Goal: Ask a question: Seek information or help from site administrators or community

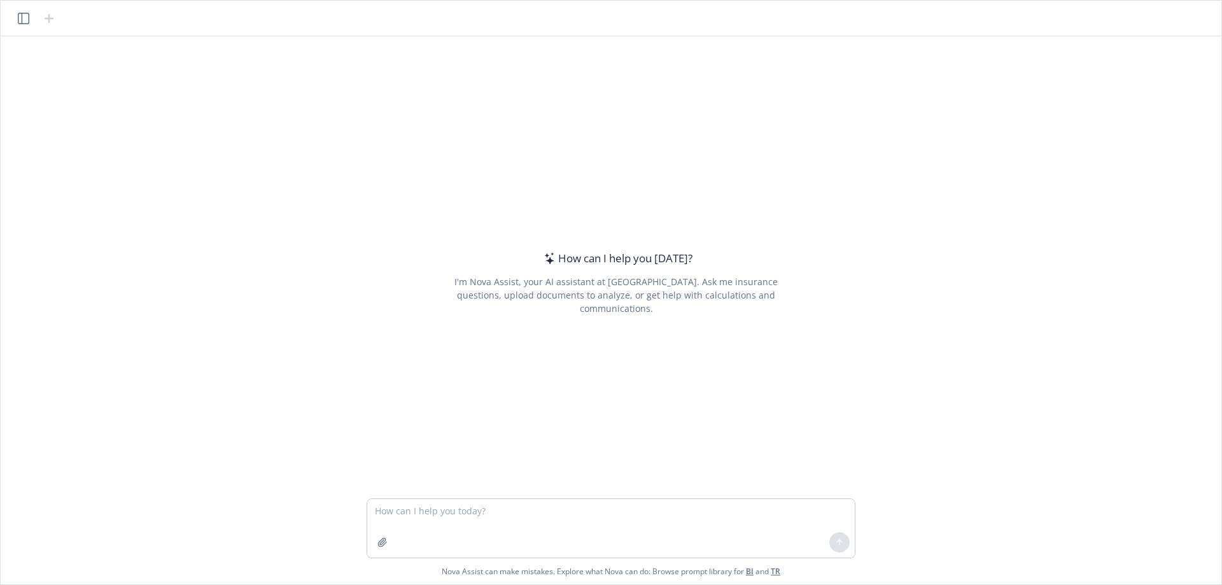
click at [466, 520] on textarea at bounding box center [610, 528] width 487 height 59
type textarea "Can you help me make a packing list for my [DEMOGRAPHIC_DATA]?"
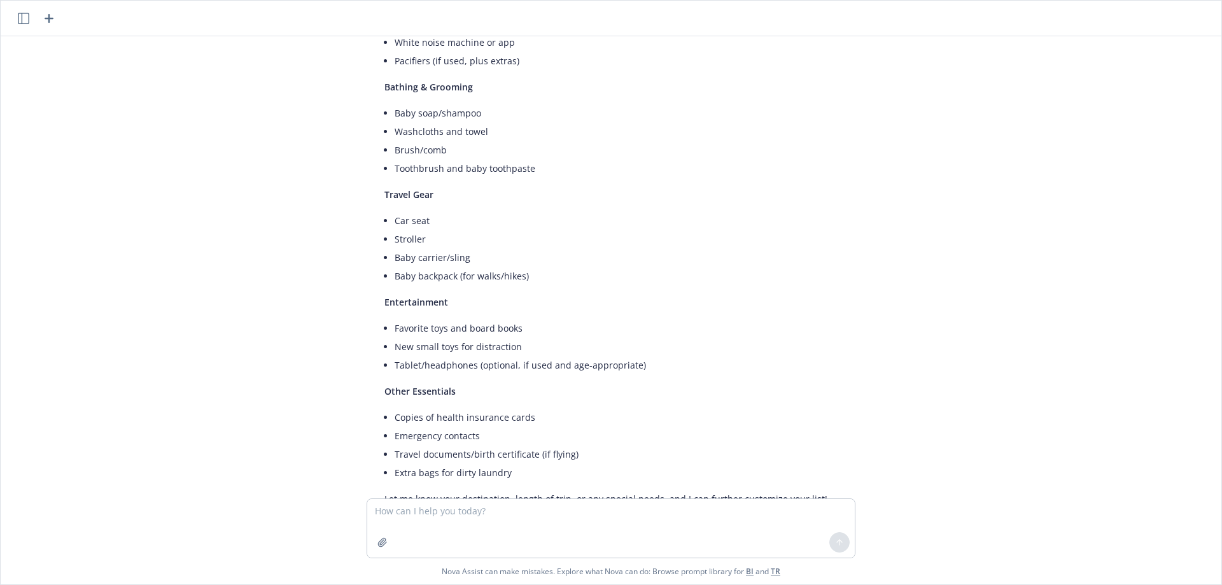
scroll to position [867, 0]
